Goal: Task Accomplishment & Management: Manage account settings

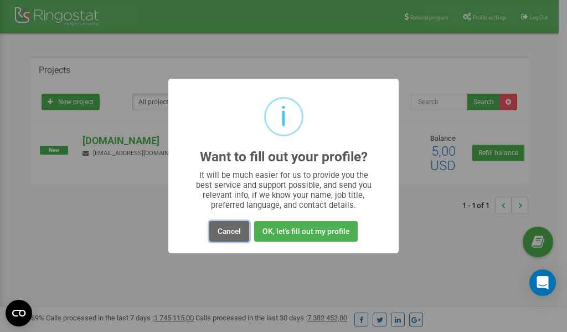
click at [229, 232] on button "Cancel" at bounding box center [229, 231] width 40 height 20
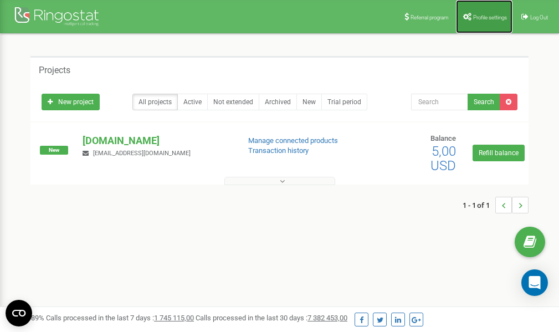
click at [489, 21] on link "Profile settings" at bounding box center [484, 16] width 56 height 33
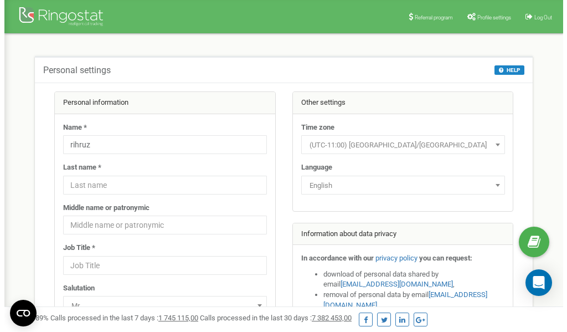
scroll to position [55, 0]
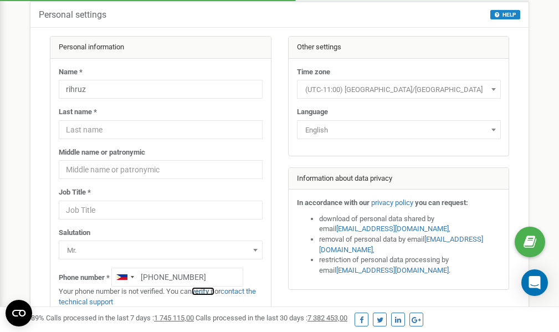
click at [209, 291] on link "verify it" at bounding box center [203, 291] width 23 height 8
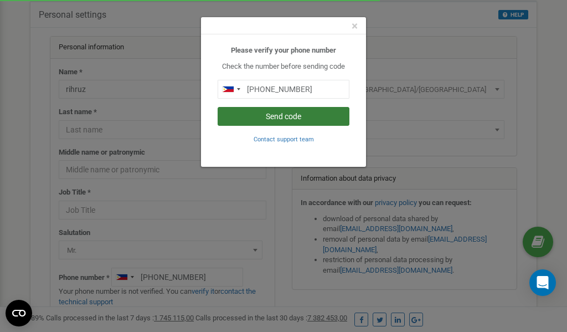
click at [287, 117] on button "Send code" at bounding box center [284, 116] width 132 height 19
